Goal: Information Seeking & Learning: Learn about a topic

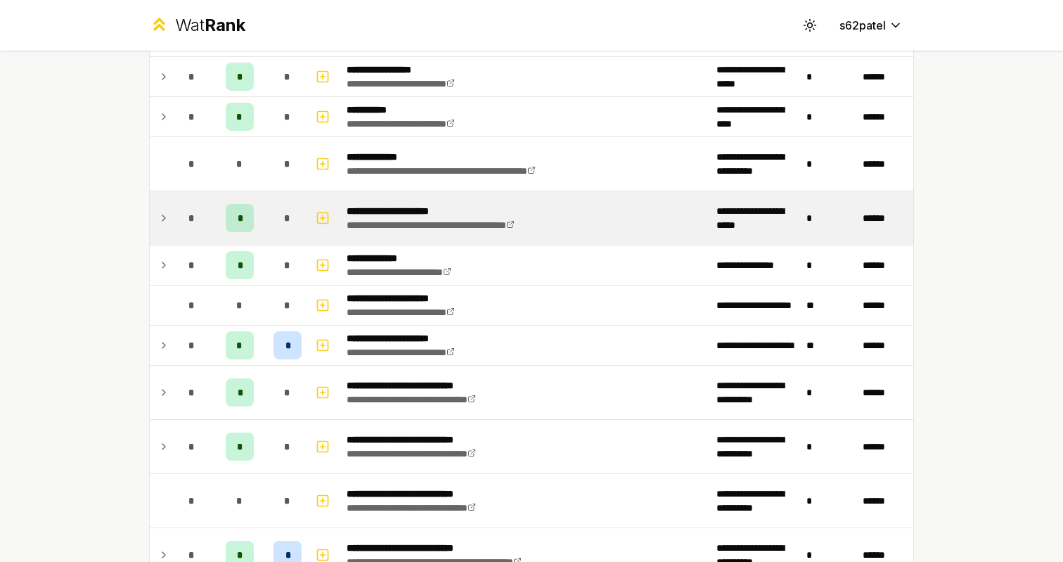
scroll to position [1064, 0]
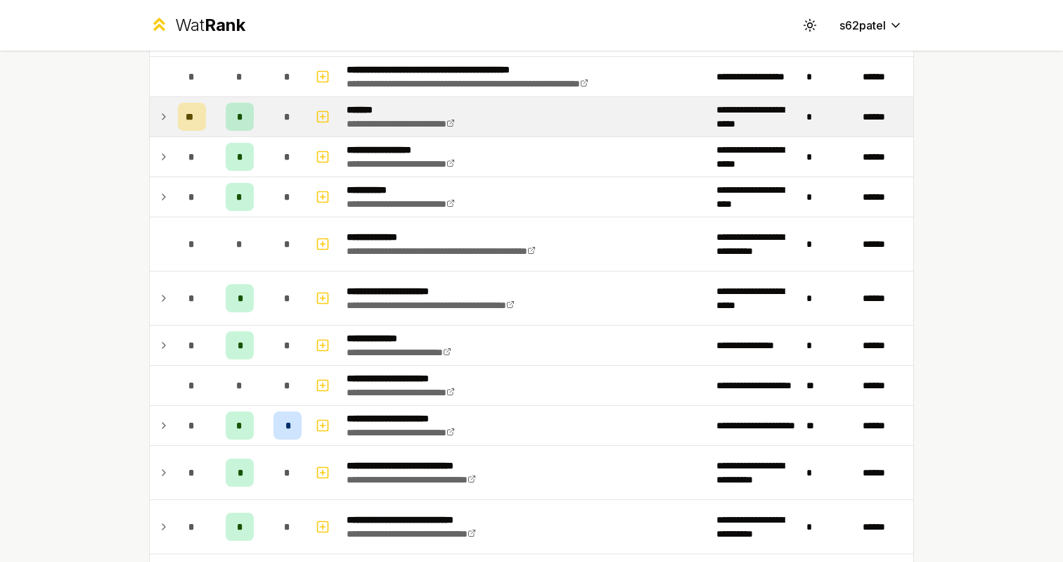
click at [283, 128] on div "*" at bounding box center [287, 117] width 28 height 28
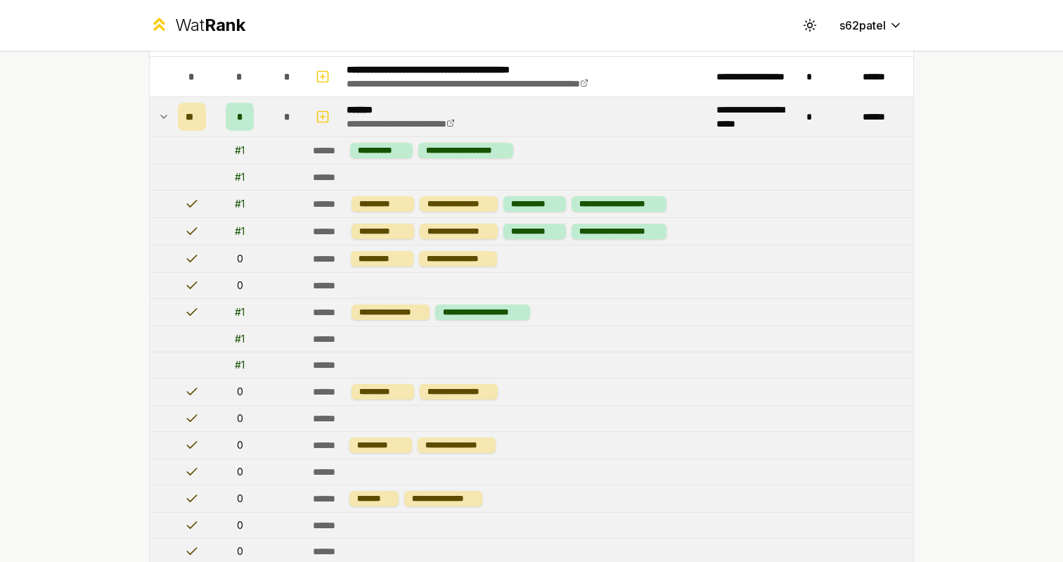
click at [283, 128] on div "*" at bounding box center [287, 117] width 28 height 28
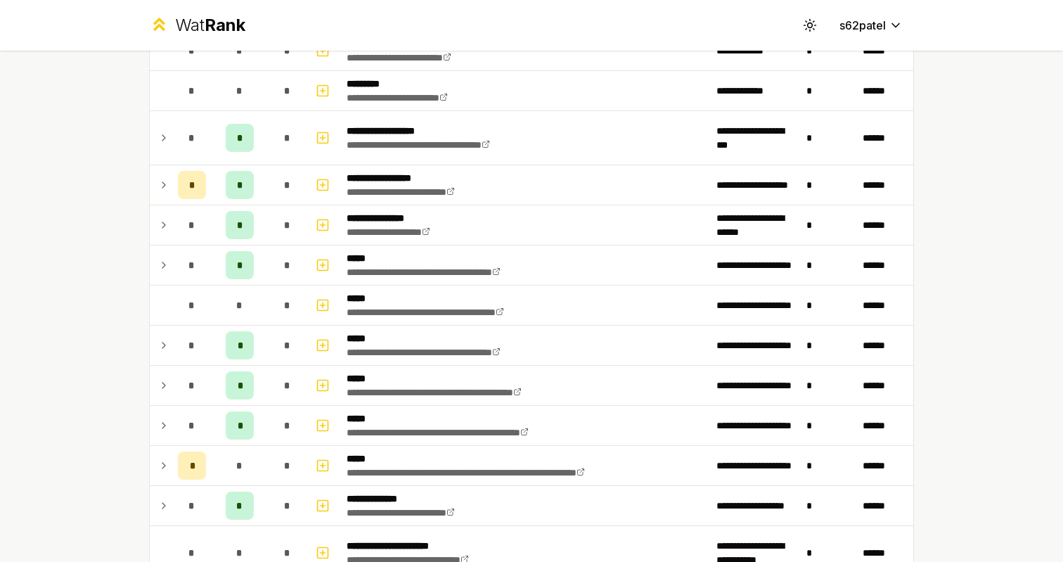
scroll to position [316, 0]
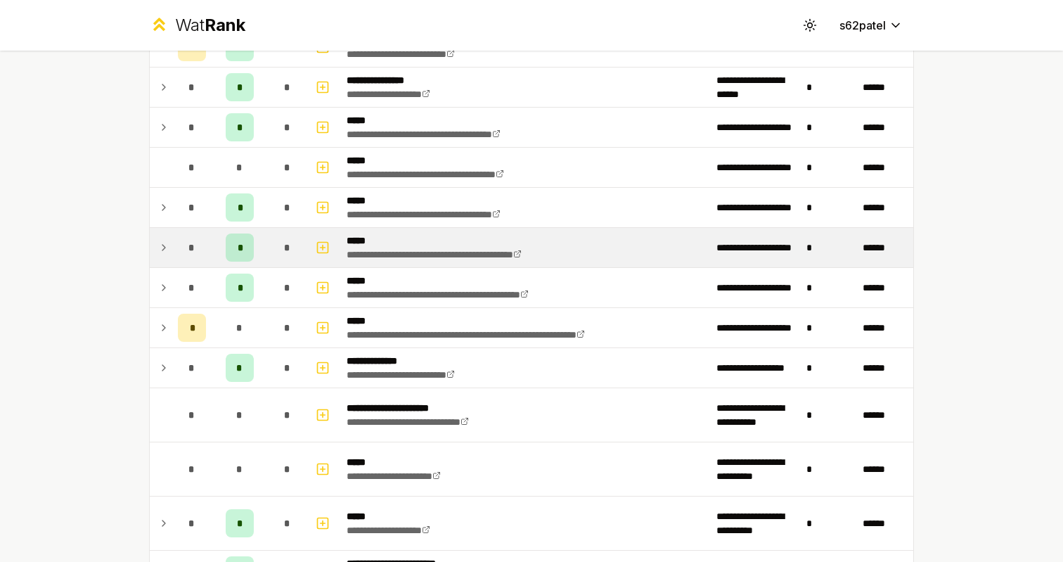
click at [181, 254] on div "*" at bounding box center [192, 247] width 28 height 28
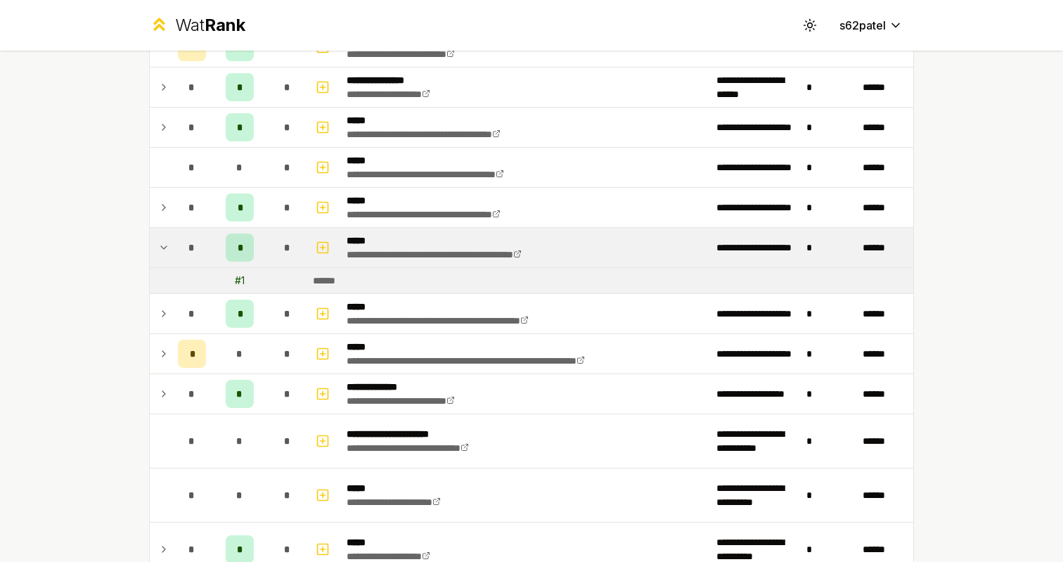
click at [181, 254] on div "*" at bounding box center [192, 247] width 28 height 28
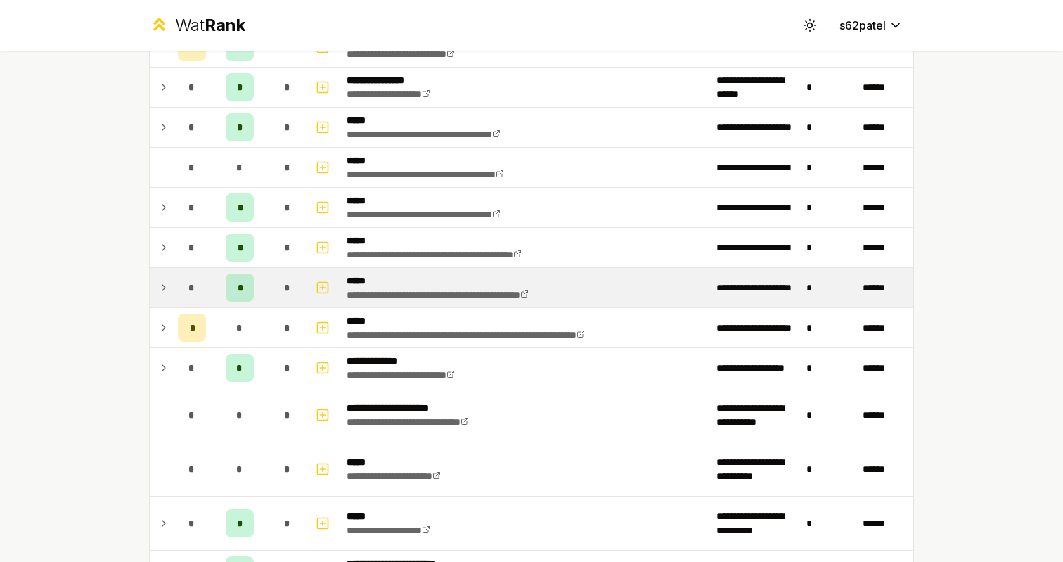
click at [170, 292] on td at bounding box center [161, 287] width 22 height 39
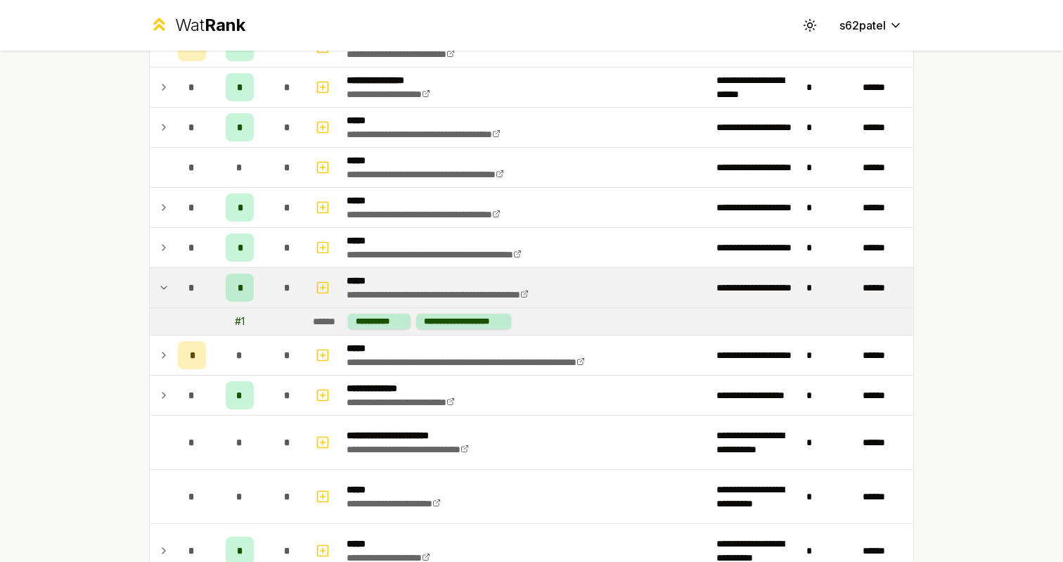
click at [170, 292] on td at bounding box center [161, 287] width 22 height 39
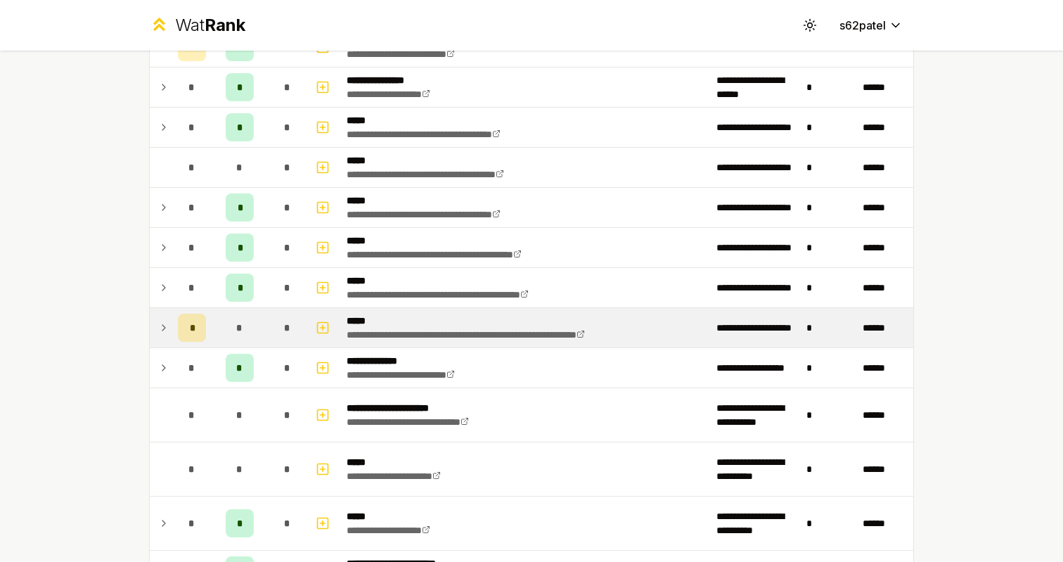
click at [172, 328] on td at bounding box center [161, 327] width 22 height 39
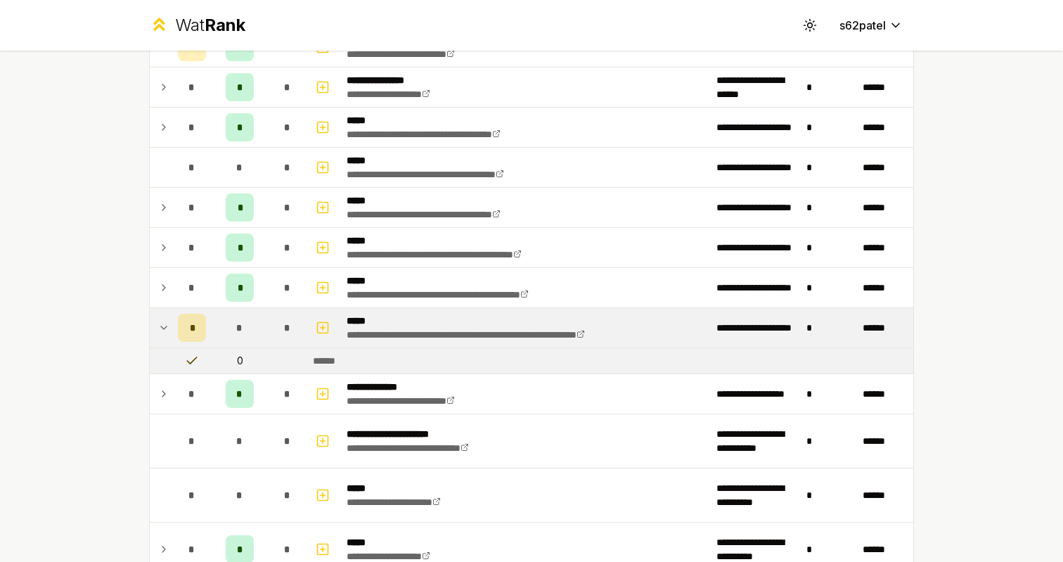
click at [172, 328] on td at bounding box center [161, 327] width 22 height 39
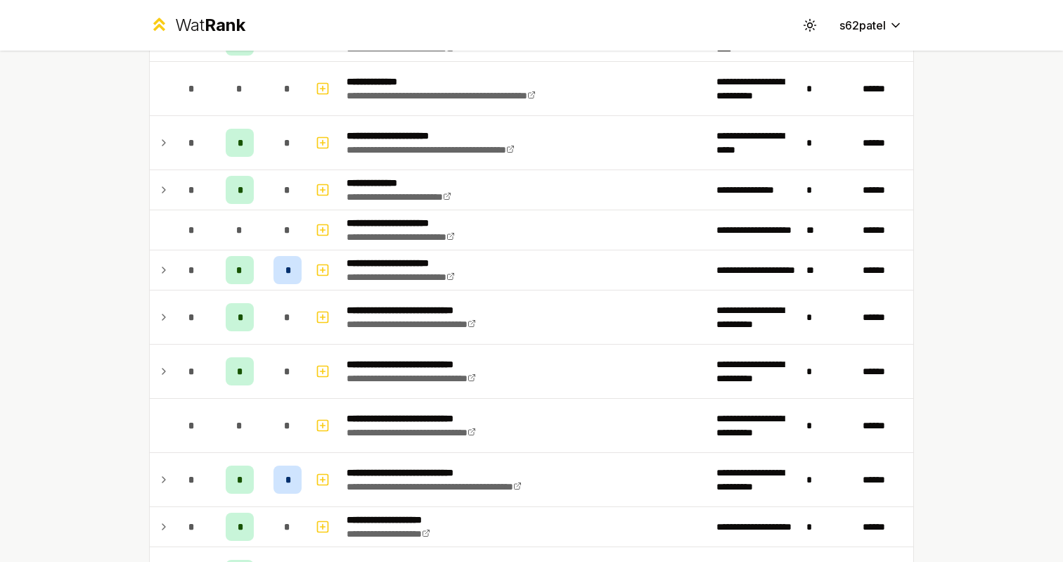
scroll to position [1087, 0]
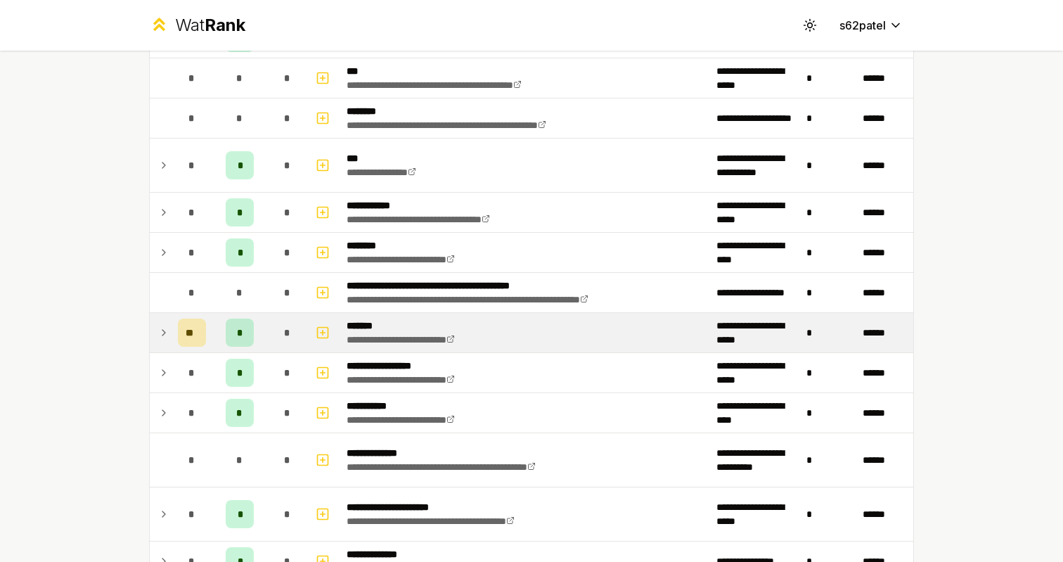
scroll to position [846, 0]
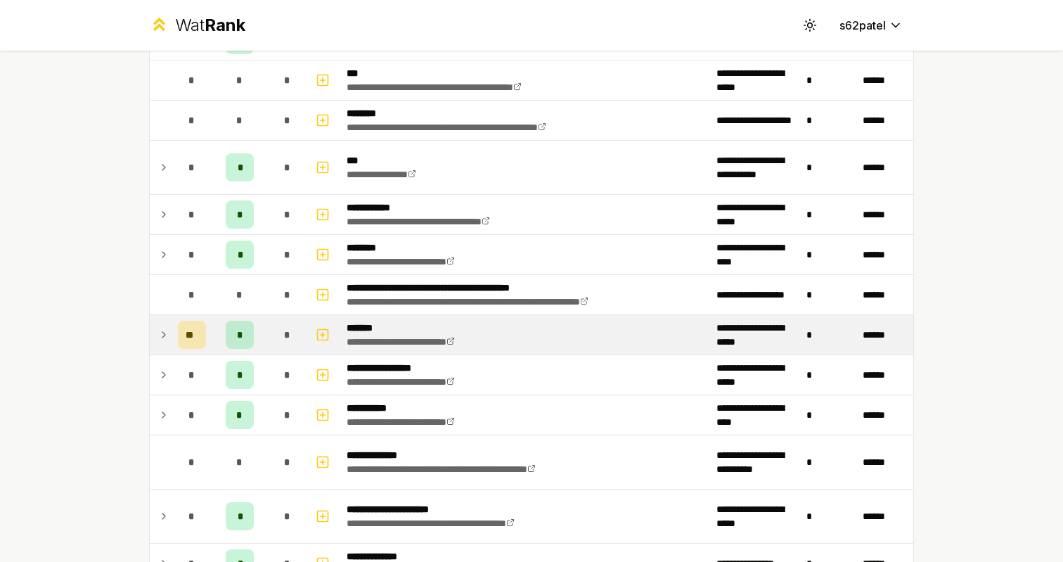
click at [431, 325] on p "*******" at bounding box center [417, 328] width 141 height 14
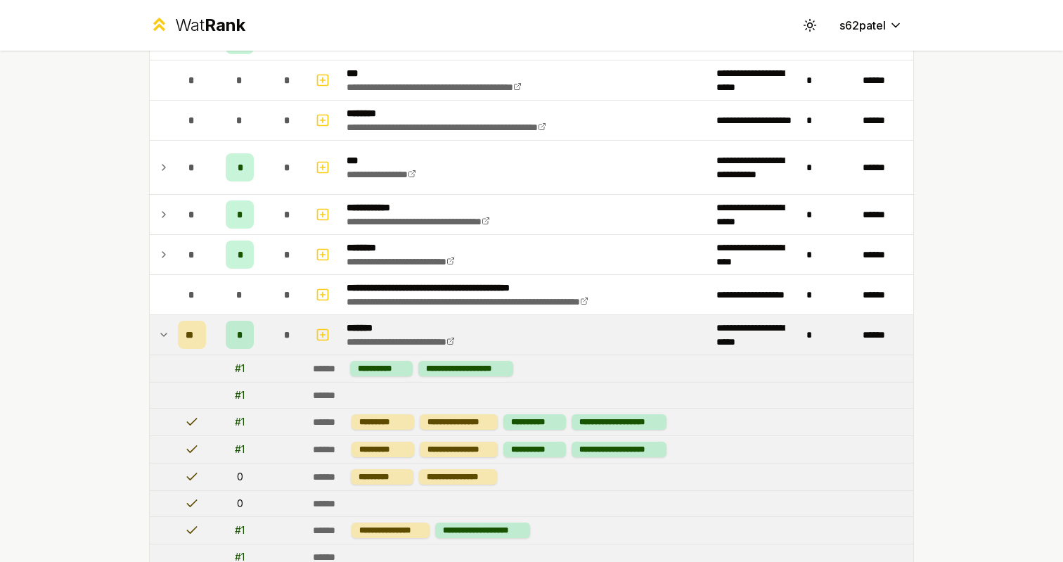
click at [431, 325] on p "*******" at bounding box center [417, 328] width 141 height 14
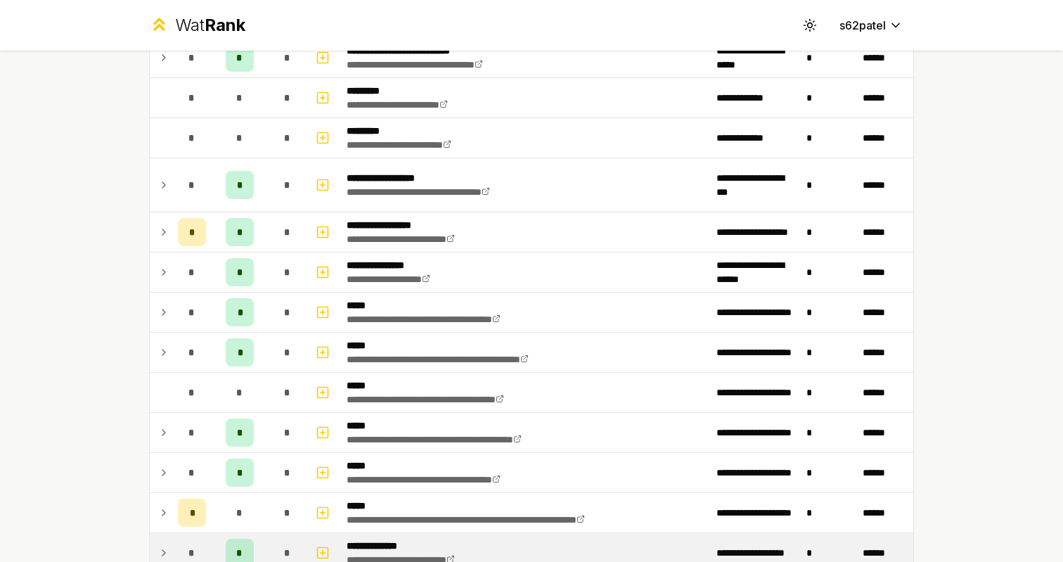
scroll to position [124, 0]
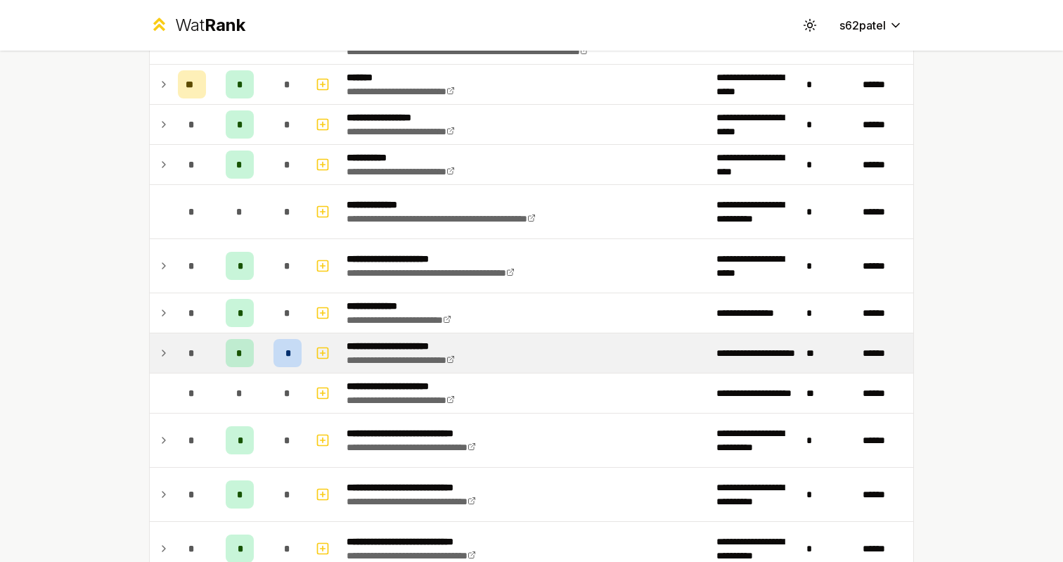
scroll to position [1037, 0]
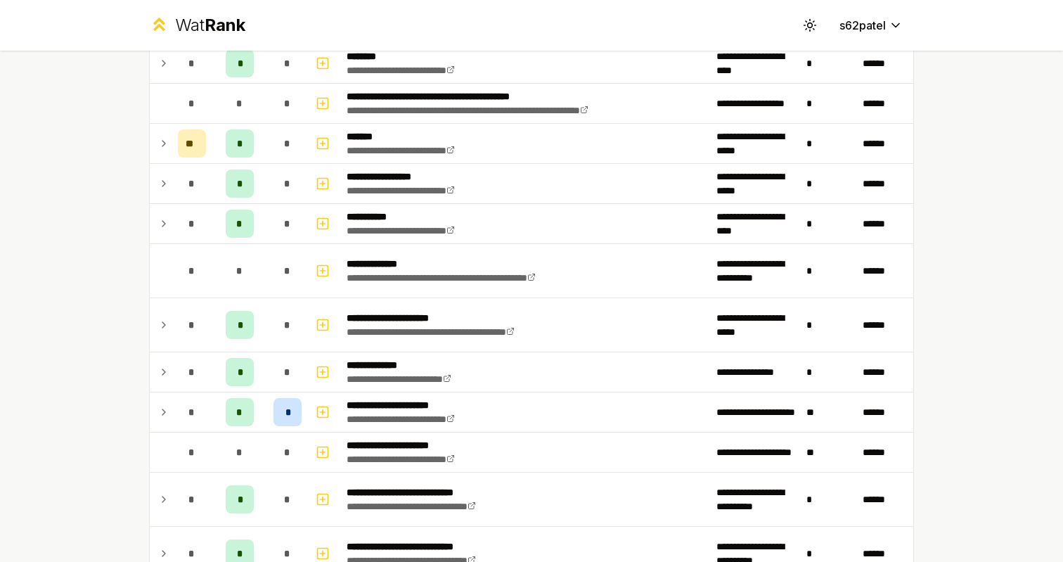
click at [139, 156] on div "**********" at bounding box center [532, 11] width 810 height 1994
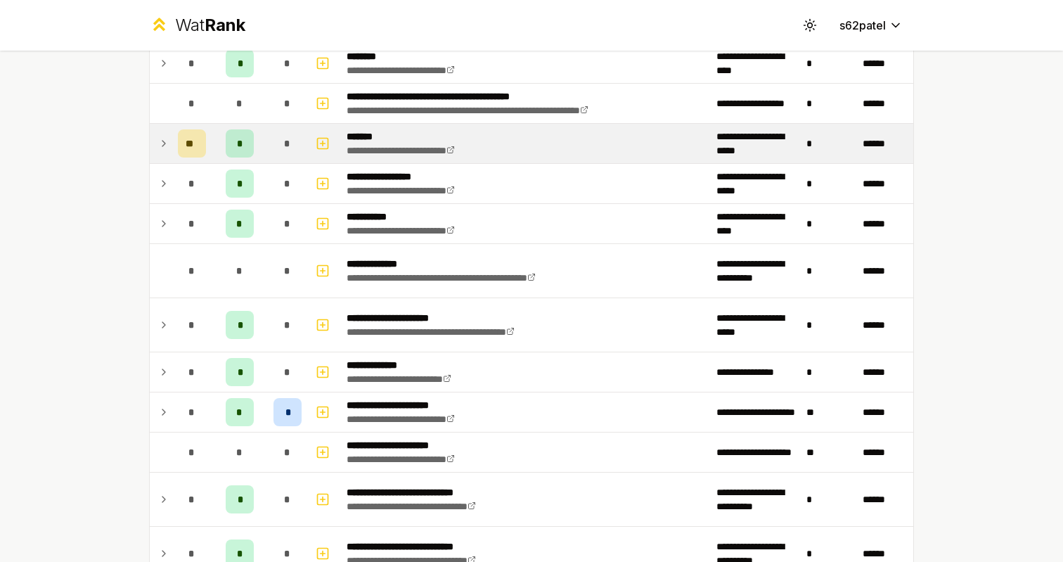
click at [160, 154] on td at bounding box center [161, 143] width 22 height 39
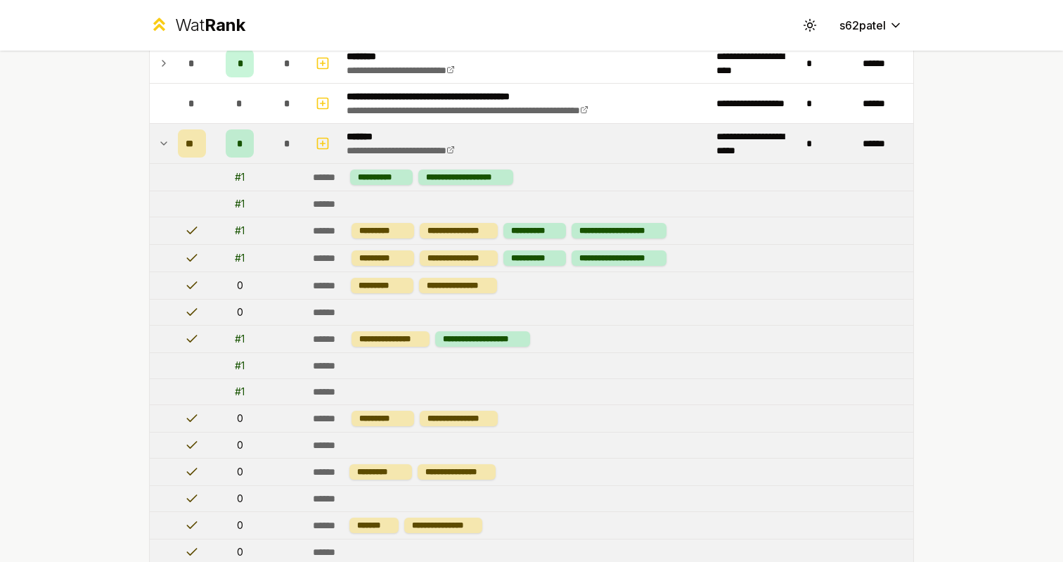
click at [160, 153] on td at bounding box center [161, 143] width 22 height 39
